Goal: Information Seeking & Learning: Find specific page/section

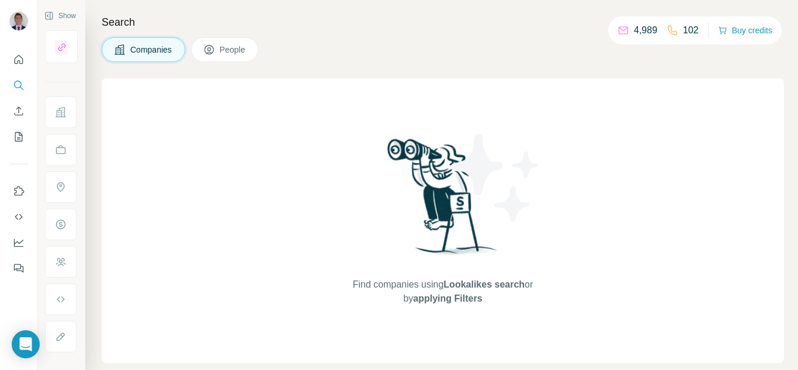
click at [224, 57] on button "People" at bounding box center [225, 49] width 68 height 25
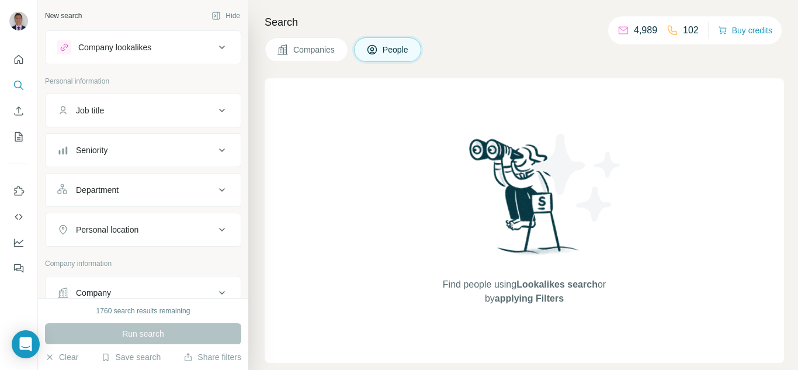
click at [106, 297] on div "Company" at bounding box center [93, 293] width 35 height 12
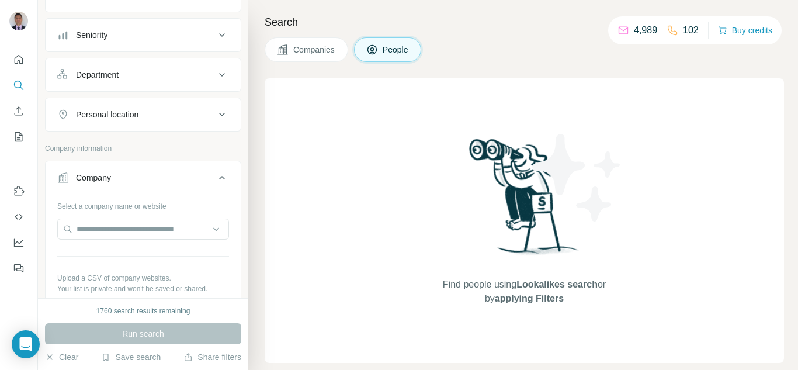
scroll to position [117, 0]
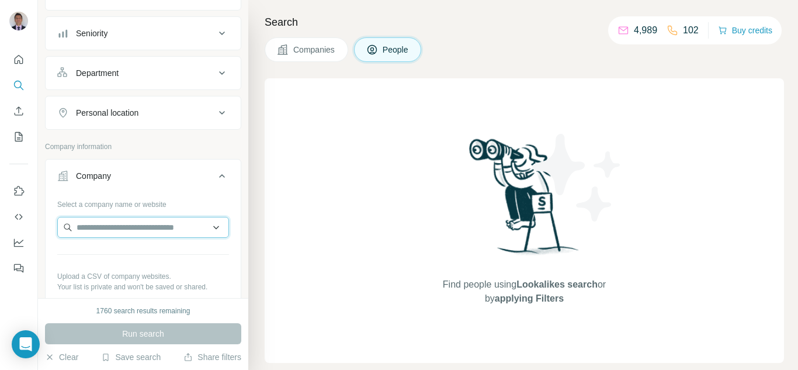
click at [99, 228] on input "text" at bounding box center [143, 227] width 172 height 21
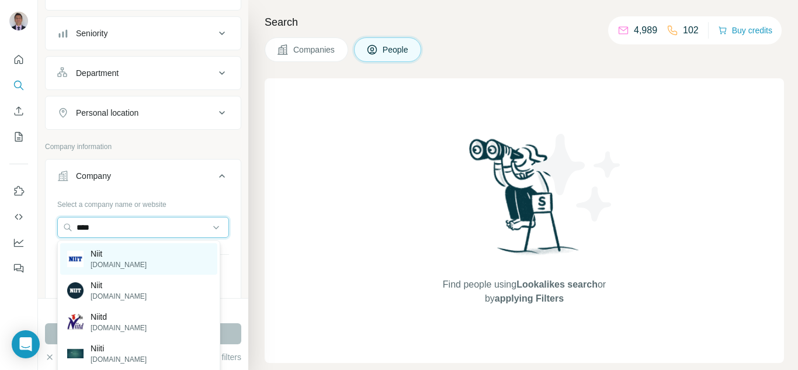
type input "****"
click at [98, 258] on p "Niit" at bounding box center [119, 254] width 56 height 12
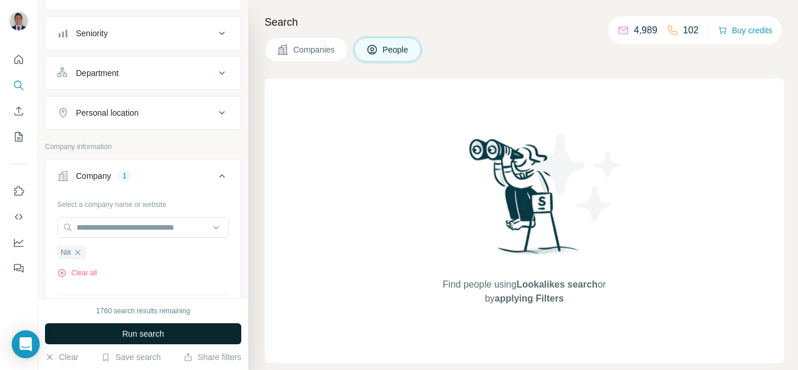
click at [133, 337] on span "Run search" at bounding box center [143, 334] width 42 height 12
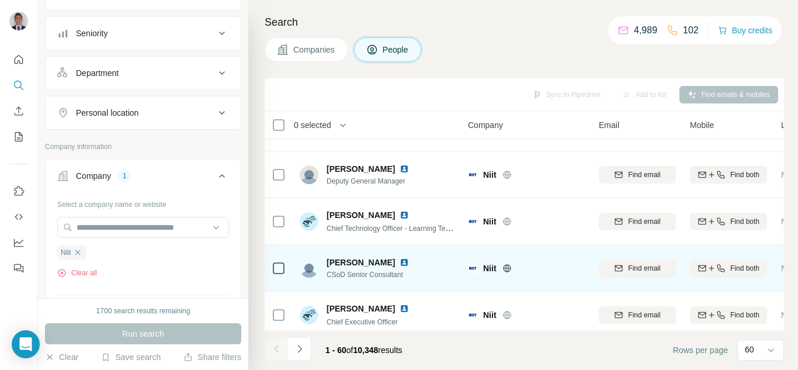
scroll to position [234, 0]
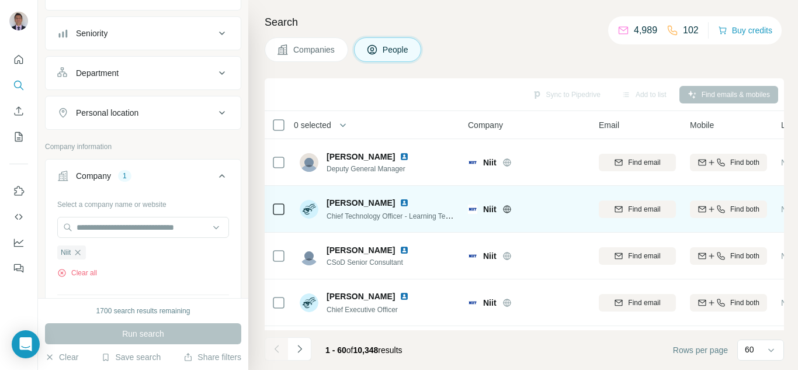
click at [400, 204] on img at bounding box center [404, 202] width 9 height 9
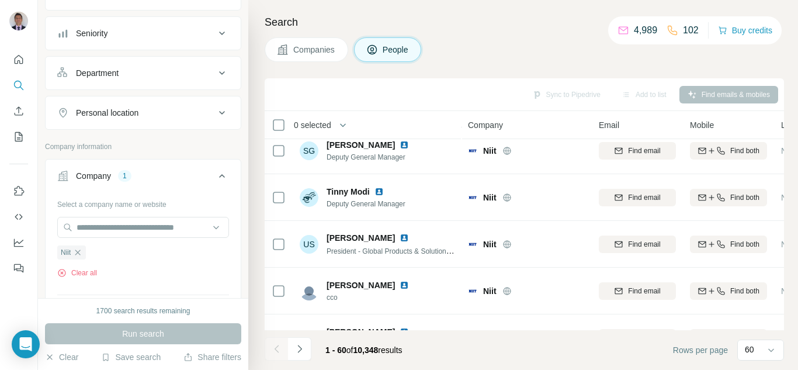
scroll to position [2454, 0]
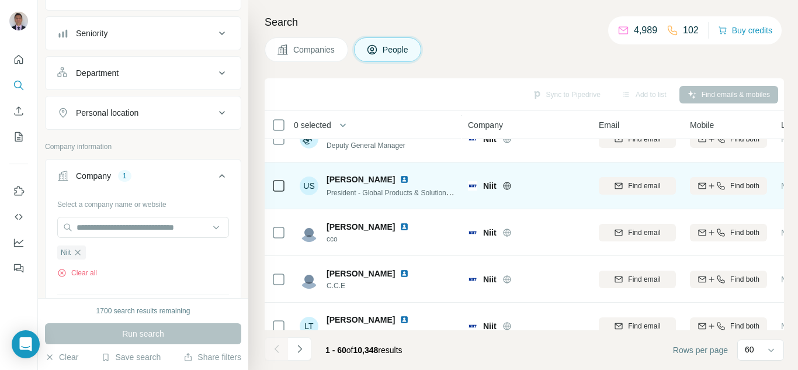
click at [400, 177] on img at bounding box center [404, 179] width 9 height 9
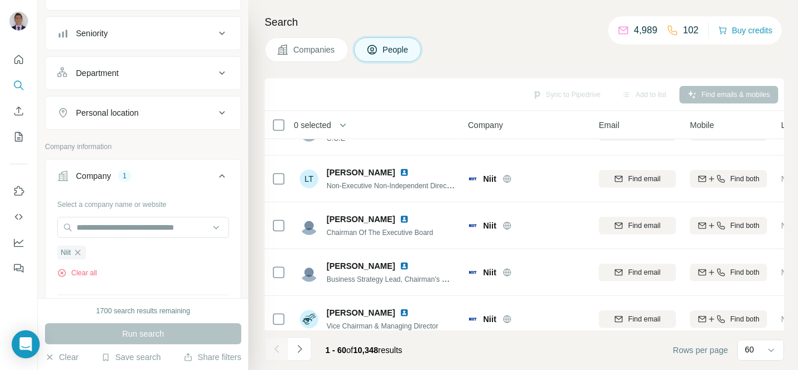
scroll to position [2619, 0]
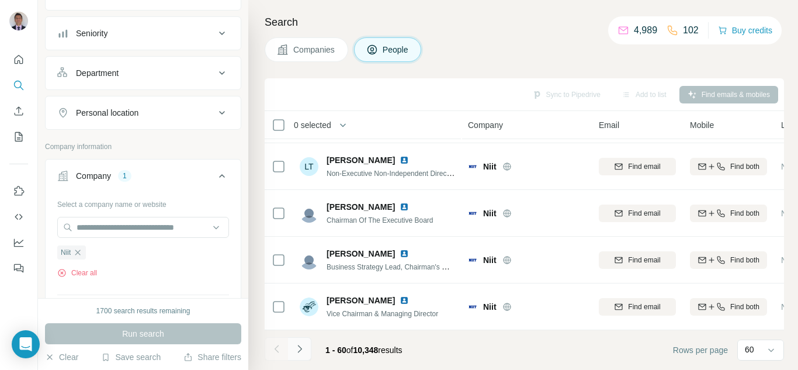
click at [301, 349] on icon "Navigate to next page" at bounding box center [299, 349] width 4 height 8
click at [299, 351] on icon "Navigate to next page" at bounding box center [300, 349] width 12 height 12
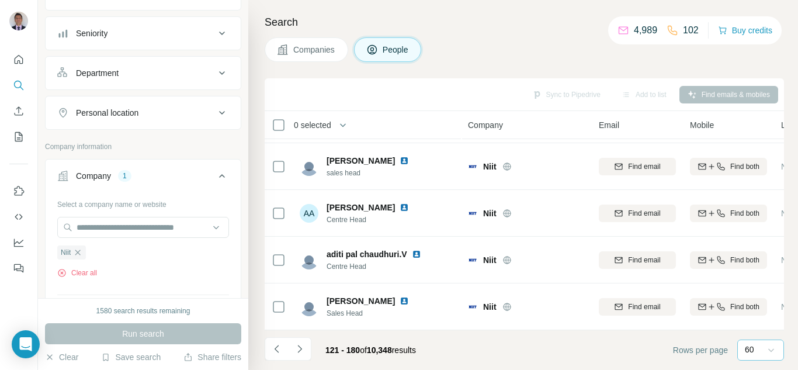
click at [776, 349] on icon at bounding box center [771, 350] width 12 height 12
click at [559, 344] on footer "121 - 180 of 10,348 results Rows per page 60" at bounding box center [524, 350] width 519 height 40
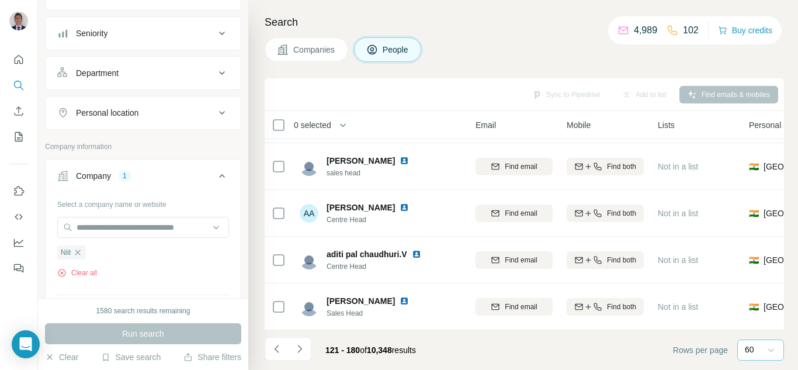
scroll to position [2619, 0]
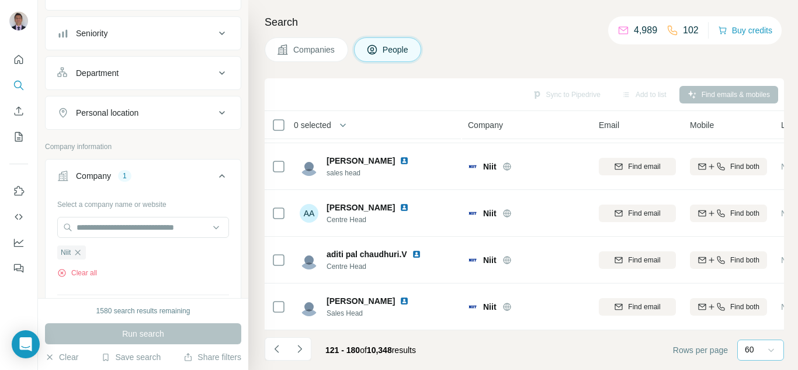
click at [150, 75] on div "Department" at bounding box center [136, 73] width 158 height 12
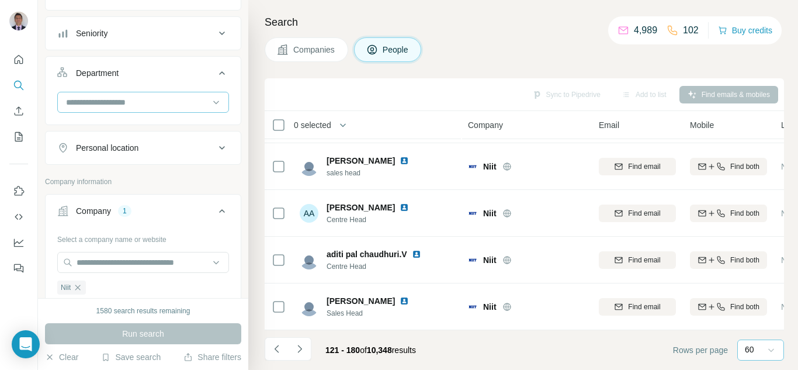
click at [140, 97] on input at bounding box center [137, 102] width 144 height 13
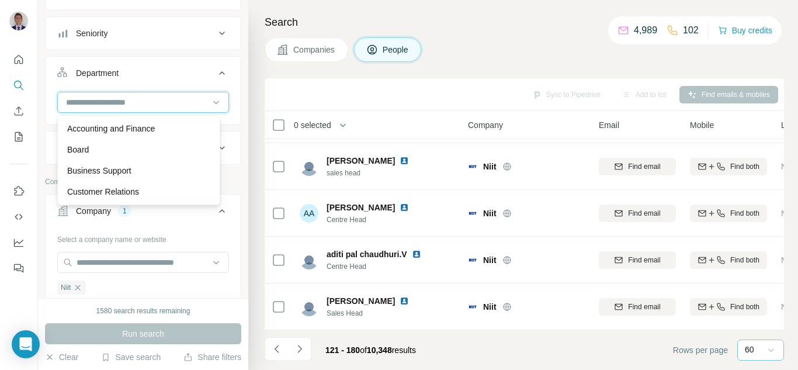
click at [117, 99] on input at bounding box center [137, 102] width 144 height 13
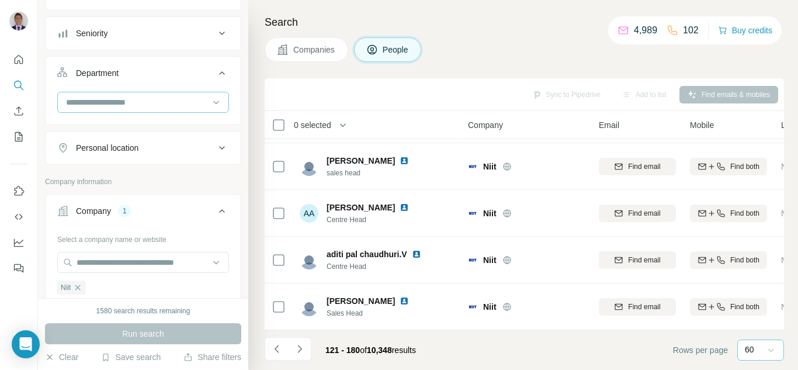
click at [92, 98] on input at bounding box center [137, 102] width 144 height 13
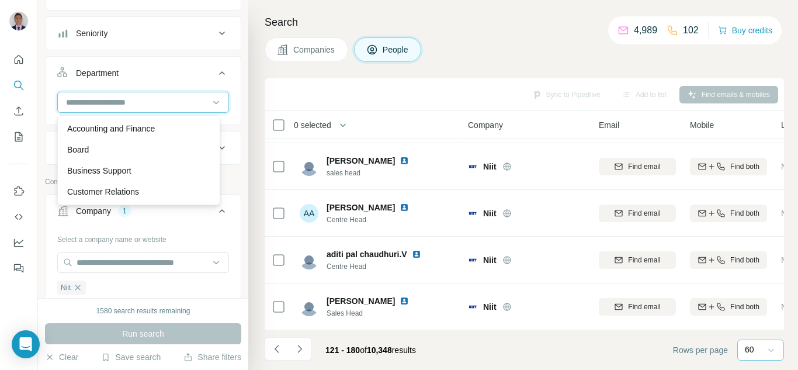
click at [88, 104] on input at bounding box center [137, 102] width 144 height 13
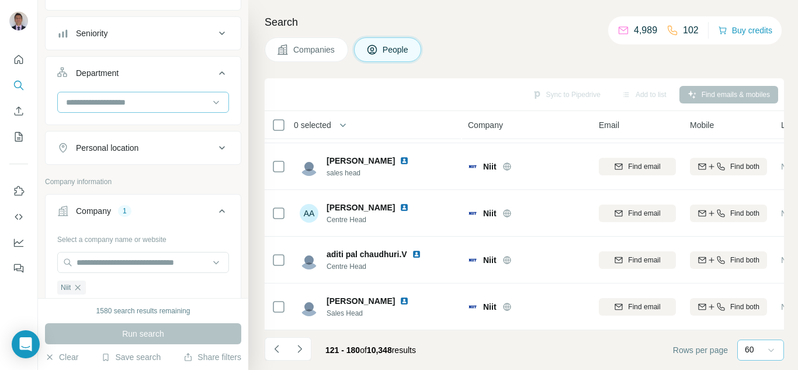
click at [88, 104] on input at bounding box center [137, 102] width 144 height 13
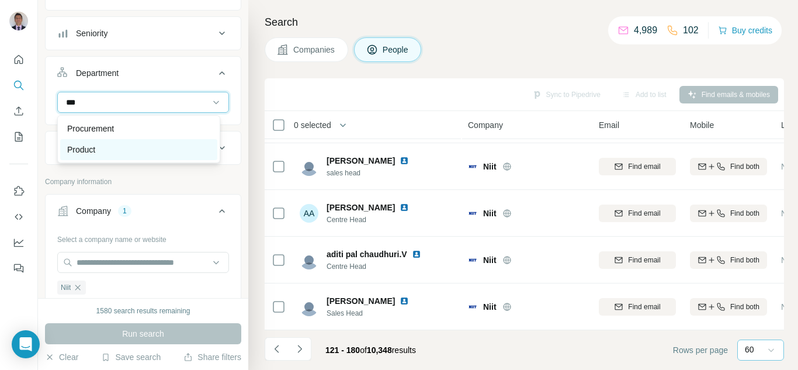
type input "***"
click at [78, 150] on p "Product" at bounding box center [81, 150] width 28 height 12
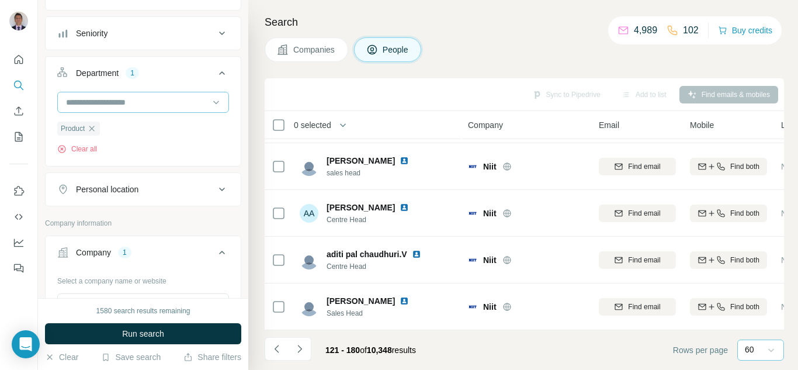
click at [110, 106] on input at bounding box center [137, 102] width 144 height 13
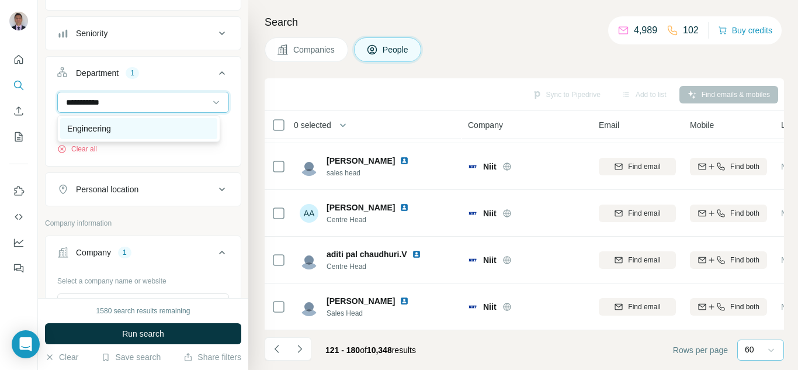
type input "**********"
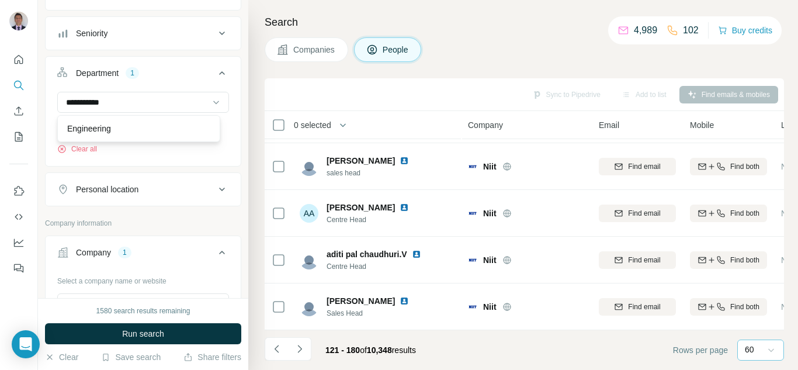
drag, startPoint x: 79, startPoint y: 133, endPoint x: 133, endPoint y: 184, distance: 74.0
click at [80, 133] on p "Engineering" at bounding box center [89, 129] width 44 height 12
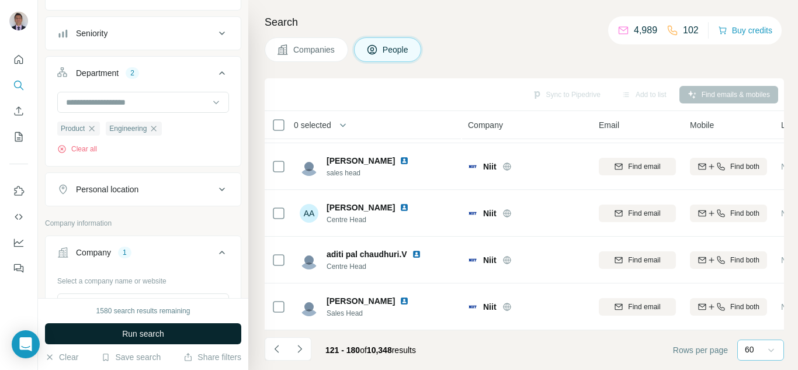
click at [140, 336] on span "Run search" at bounding box center [143, 334] width 42 height 12
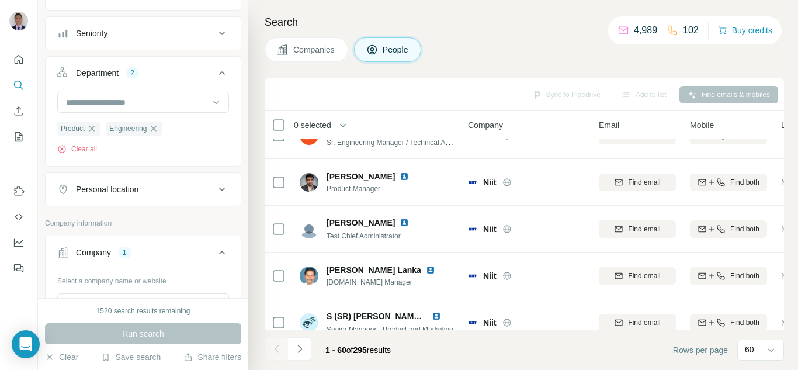
scroll to position [935, 0]
